Goal: Task Accomplishment & Management: Manage account settings

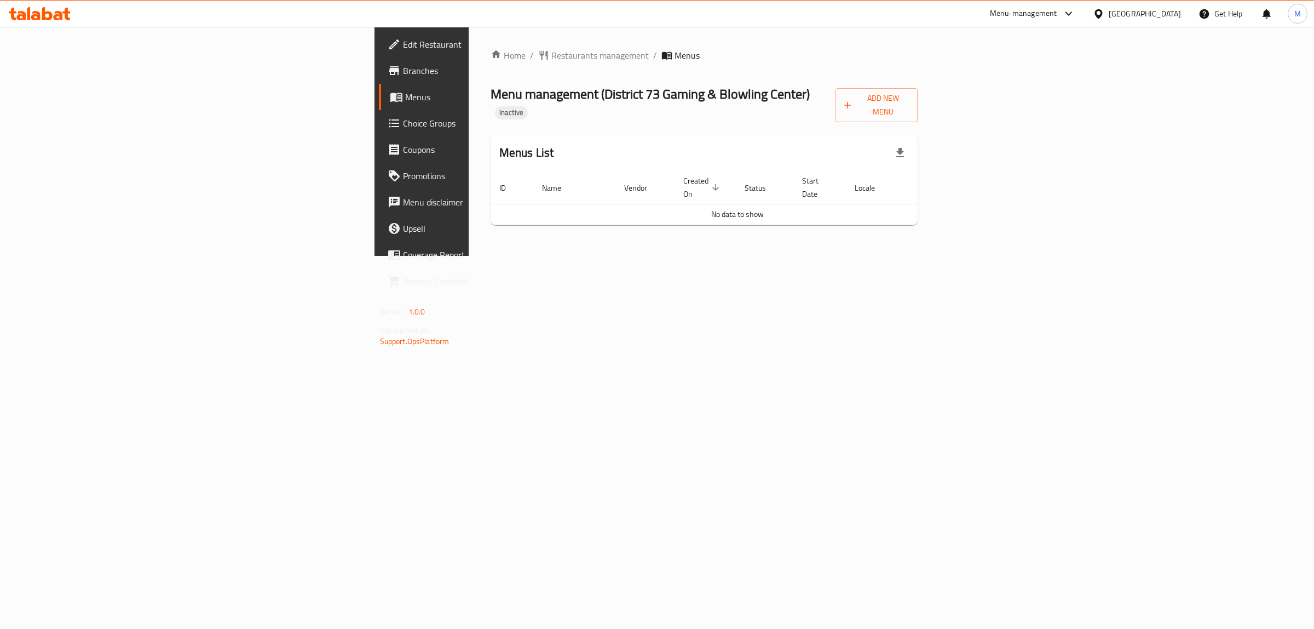
drag, startPoint x: 897, startPoint y: 121, endPoint x: 887, endPoint y: 122, distance: 9.9
click at [901, 118] on div "Home / Restaurants management / Menus Menu management ( District 73 Gaming & Bl…" at bounding box center [705, 141] width 428 height 185
click at [909, 97] on span "Add New Menu" at bounding box center [876, 104] width 65 height 27
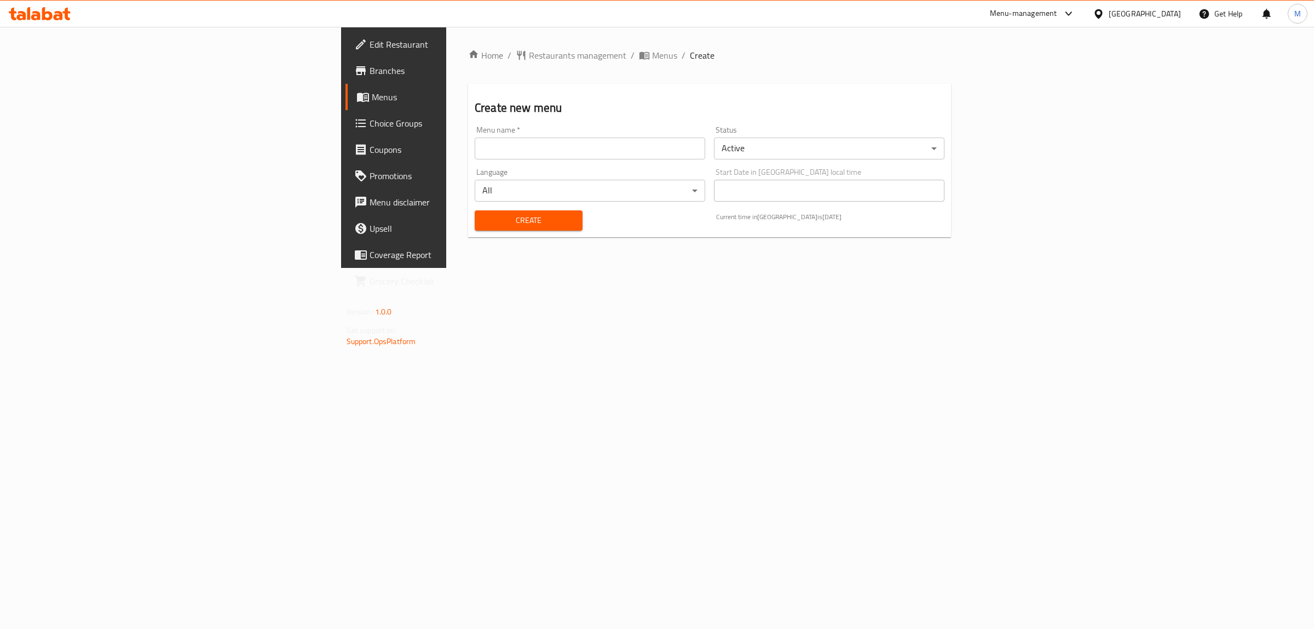
drag, startPoint x: 440, startPoint y: 148, endPoint x: 433, endPoint y: 149, distance: 7.3
click at [475, 148] on input "text" at bounding box center [590, 148] width 231 height 22
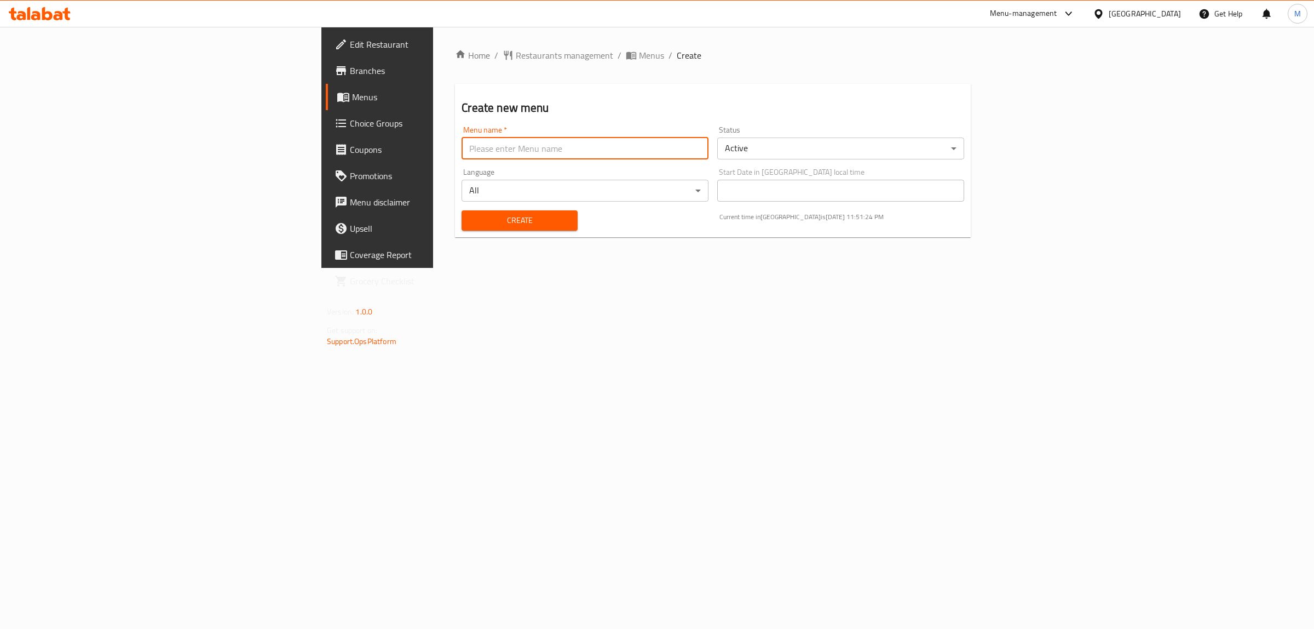
type input "m"
click at [462, 212] on button "Create" at bounding box center [520, 220] width 116 height 20
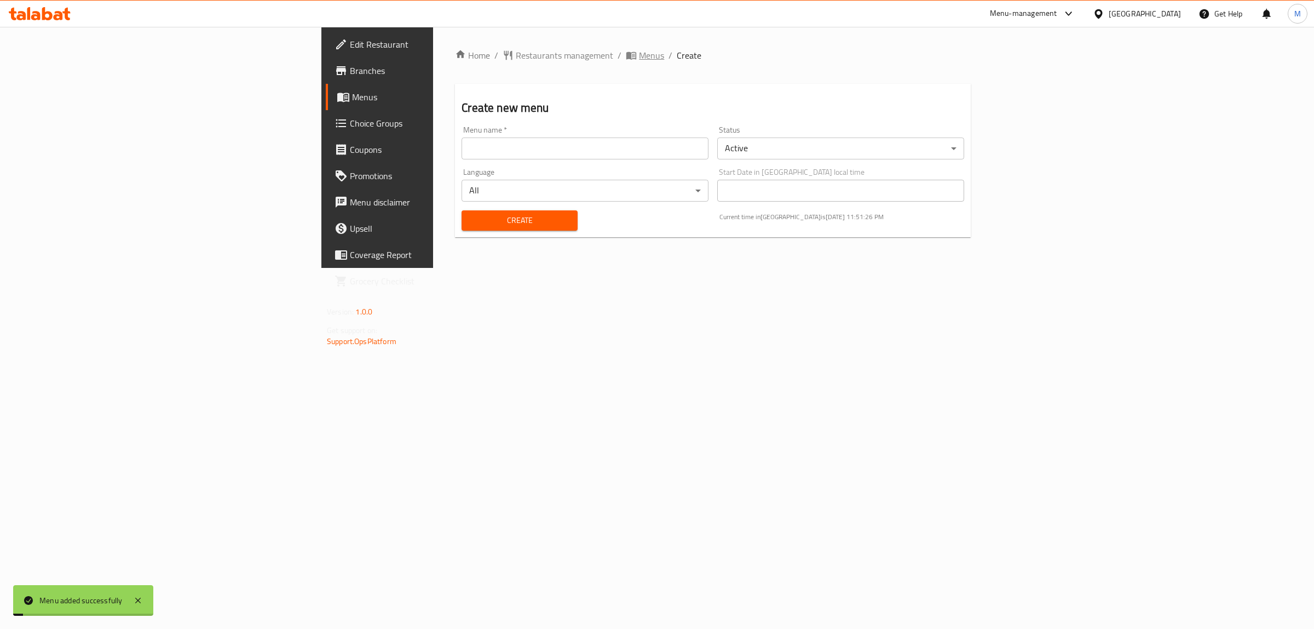
click at [639, 53] on span "Menus" at bounding box center [651, 55] width 25 height 13
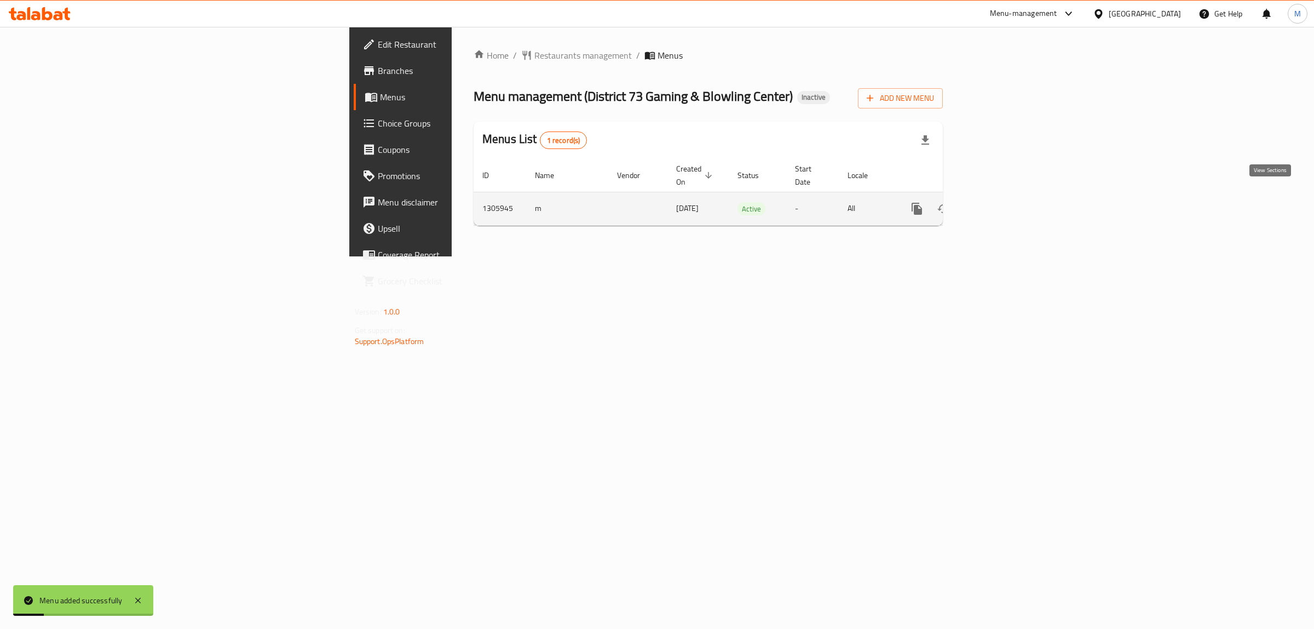
click at [1003, 202] on icon "enhanced table" at bounding box center [995, 208] width 13 height 13
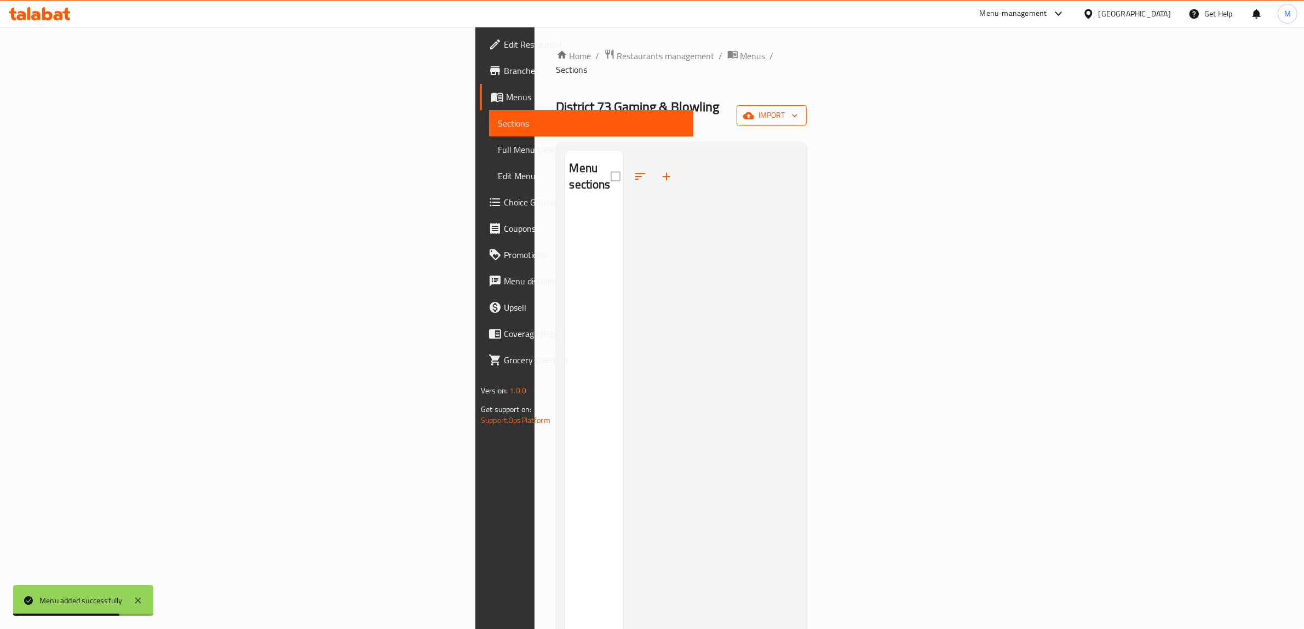
click at [798, 108] on span "import" at bounding box center [771, 115] width 53 height 14
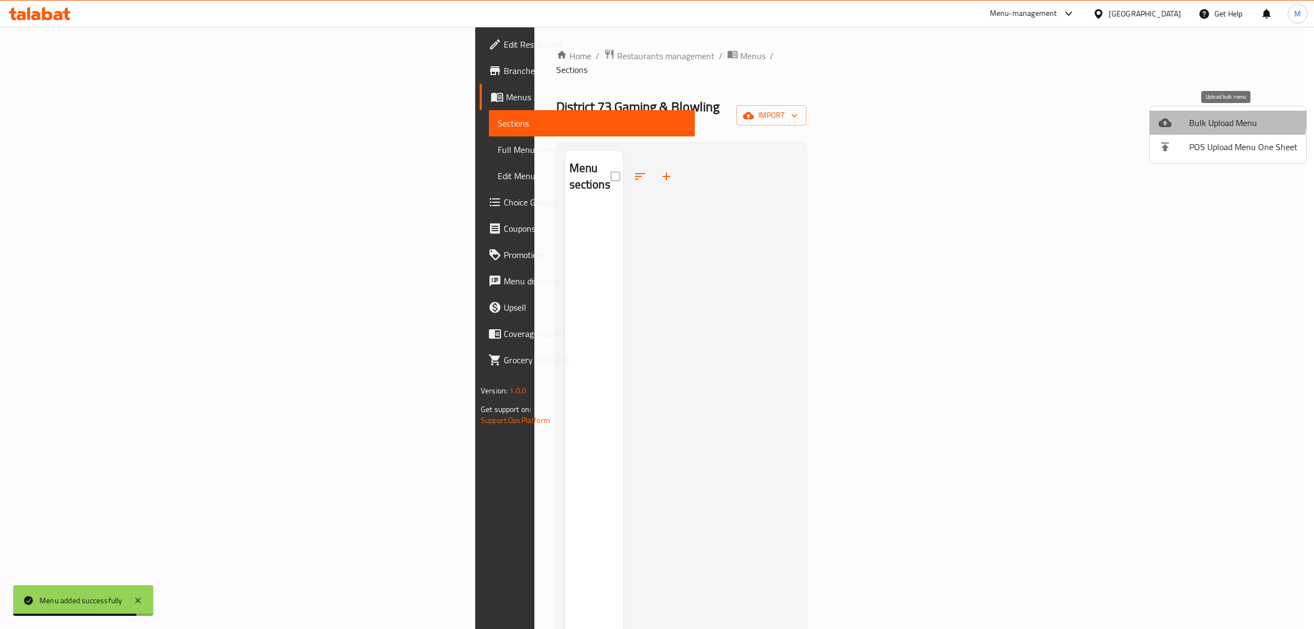
click at [1203, 116] on span "Bulk Upload Menu" at bounding box center [1243, 122] width 108 height 13
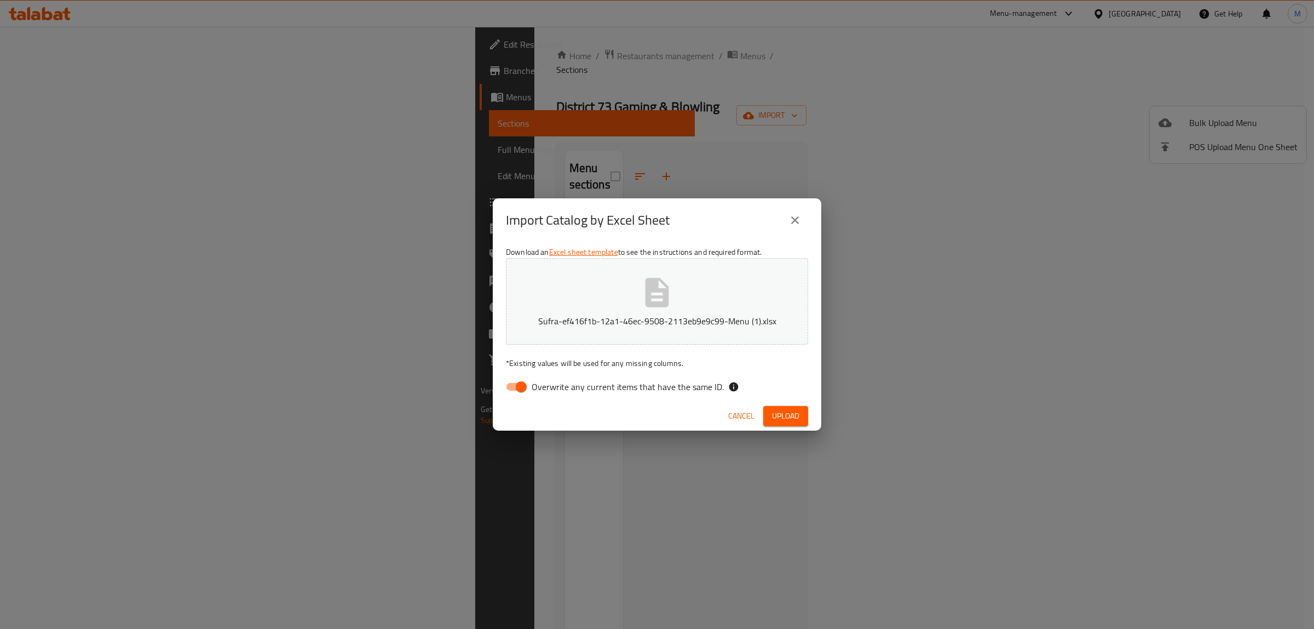
click at [625, 389] on span "Overwrite any current items that have the same ID." at bounding box center [628, 386] width 192 height 13
click at [552, 389] on input "Overwrite any current items that have the same ID." at bounding box center [521, 386] width 62 height 21
checkbox input "false"
click at [811, 416] on div "Cancel Upload" at bounding box center [657, 415] width 329 height 29
click at [798, 419] on span "Upload" at bounding box center [785, 416] width 27 height 14
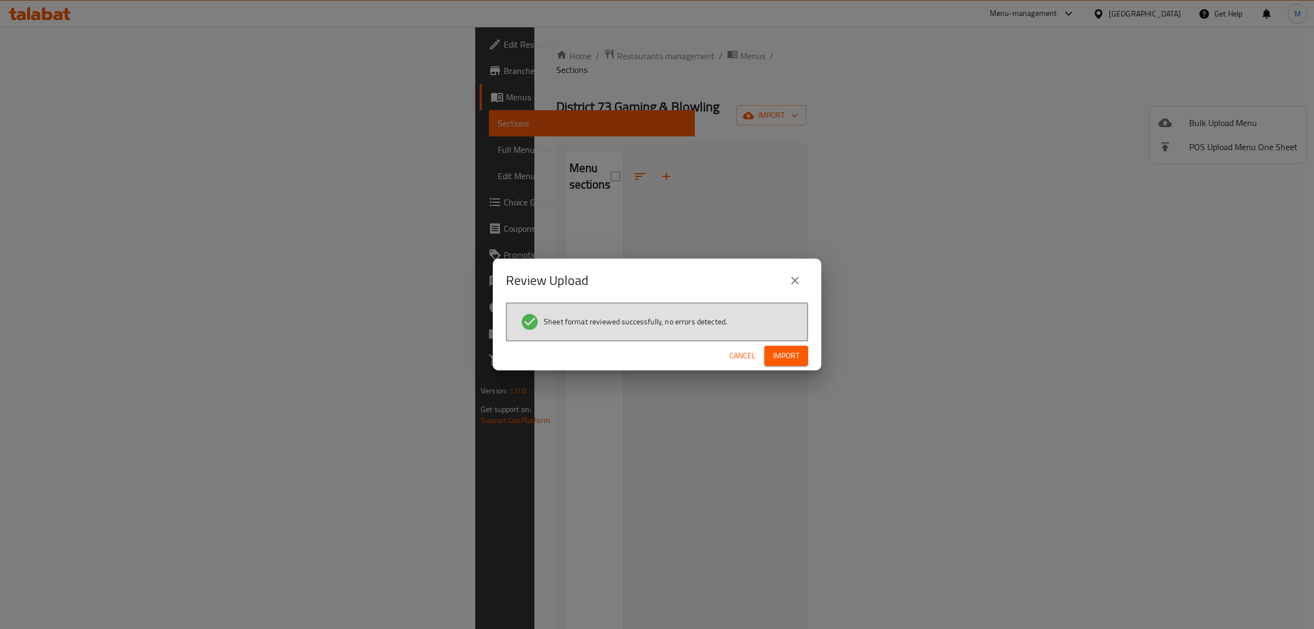
click at [790, 356] on span "Import" at bounding box center [786, 356] width 26 height 14
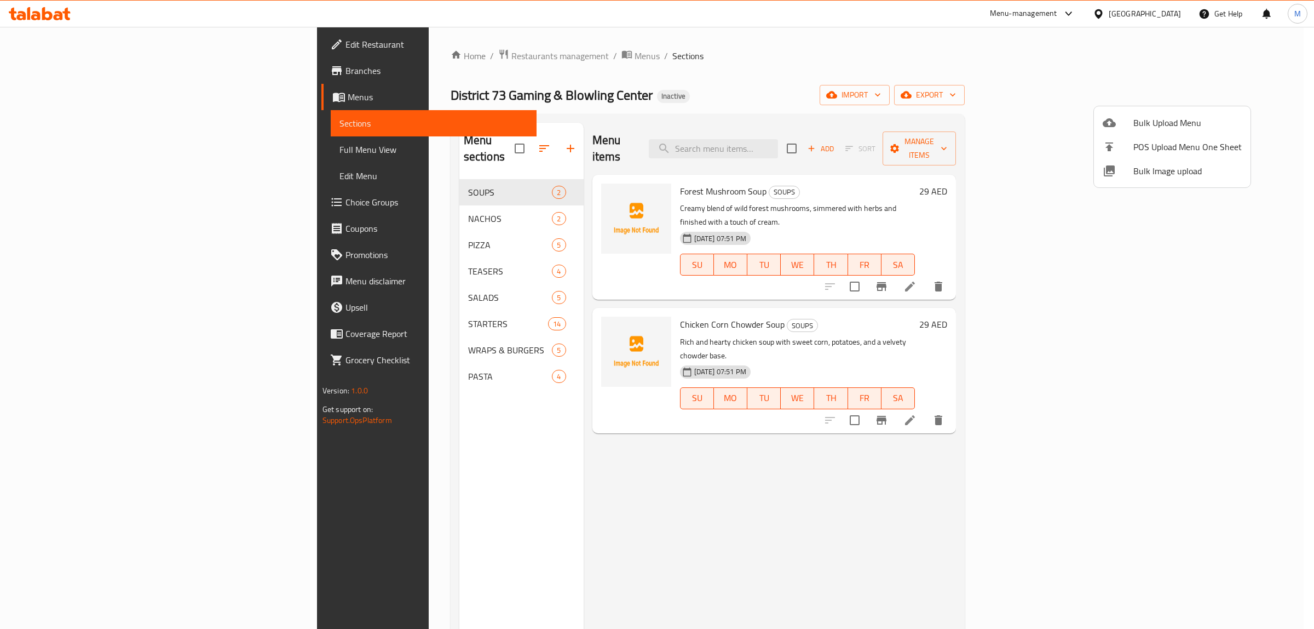
click at [158, 152] on div at bounding box center [657, 314] width 1314 height 629
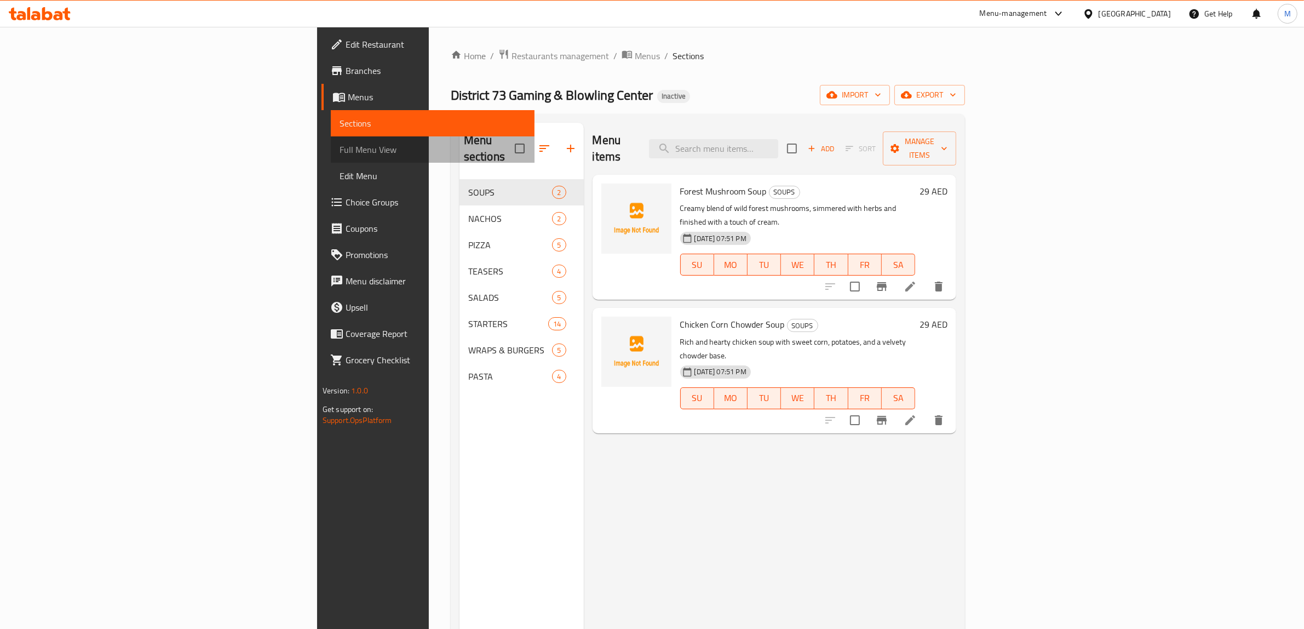
click at [339, 152] on span "Full Menu View" at bounding box center [432, 149] width 187 height 13
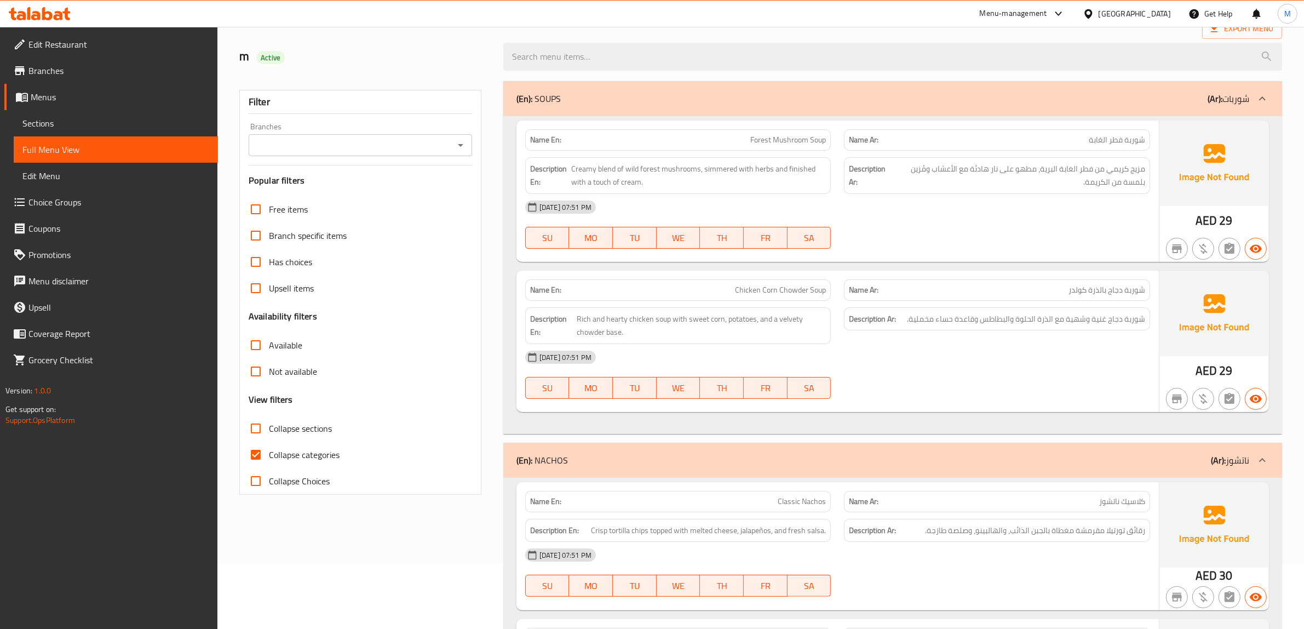
scroll to position [68, 0]
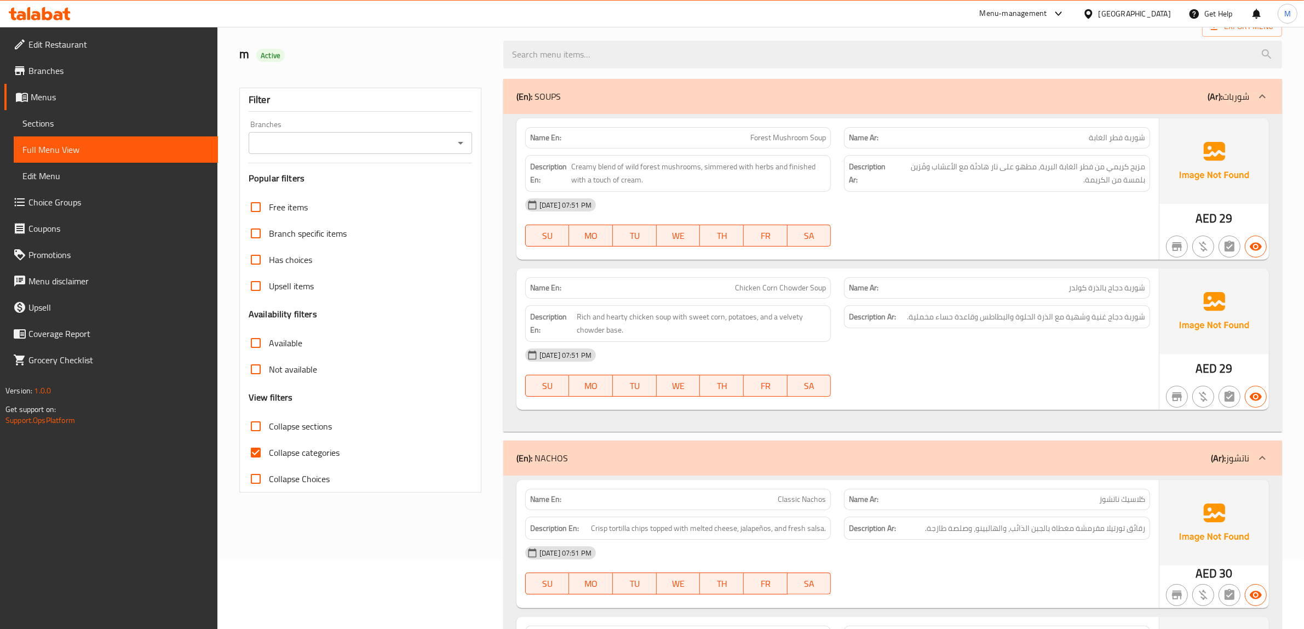
click at [266, 453] on input "Collapse categories" at bounding box center [256, 452] width 26 height 26
checkbox input "false"
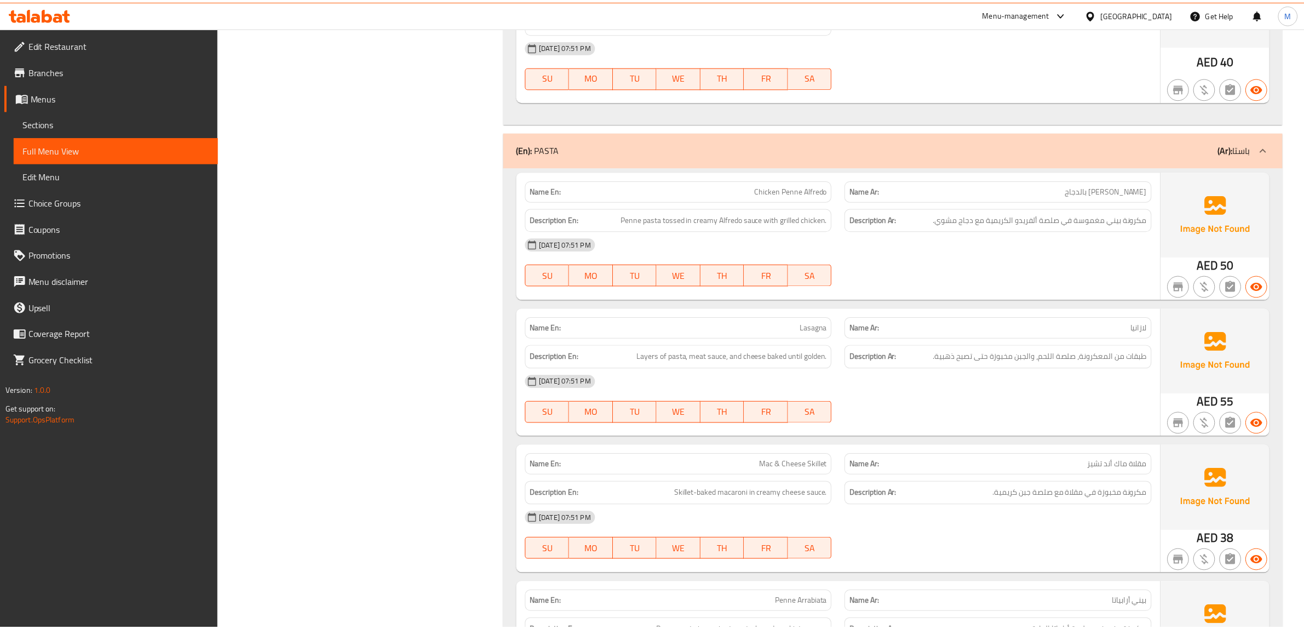
scroll to position [5830, 0]
